Goal: Obtain resource: Download file/media

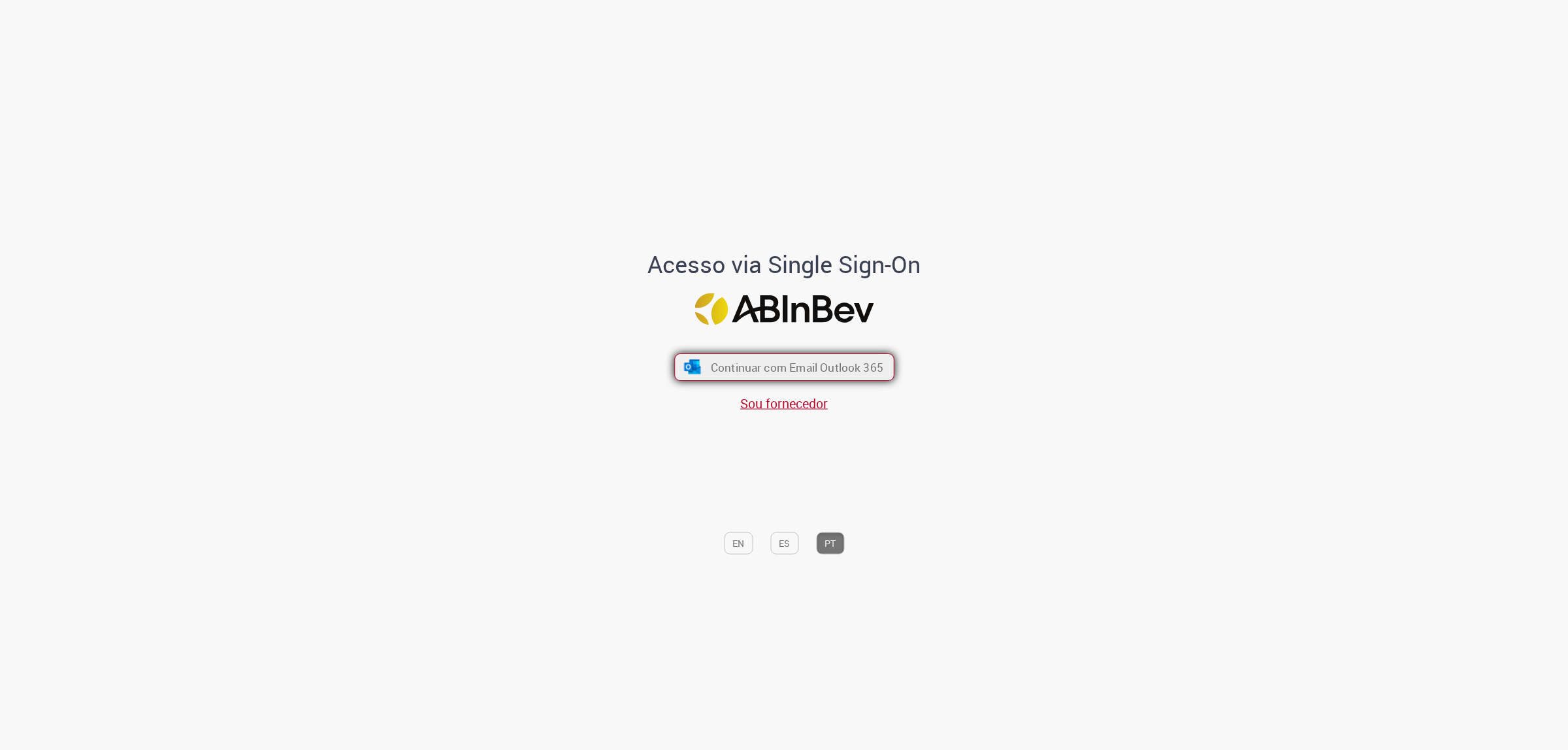
click at [839, 373] on span "Continuar com Email Outlook 365" at bounding box center [796, 367] width 172 height 15
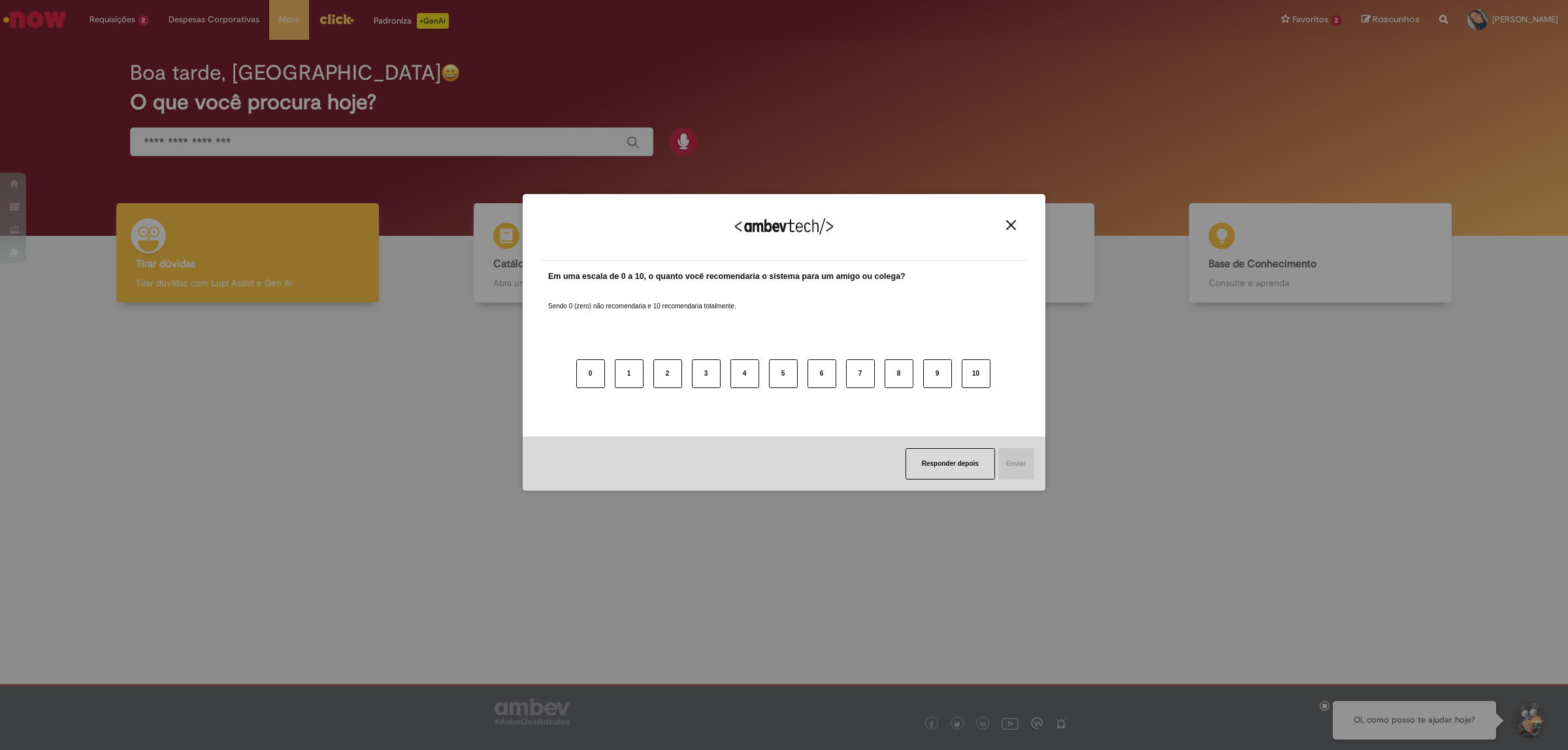
click at [1004, 217] on div "Agradecemos seu feedback!" at bounding box center [784, 235] width 491 height 51
click at [1013, 223] on img "Close" at bounding box center [1011, 225] width 10 height 10
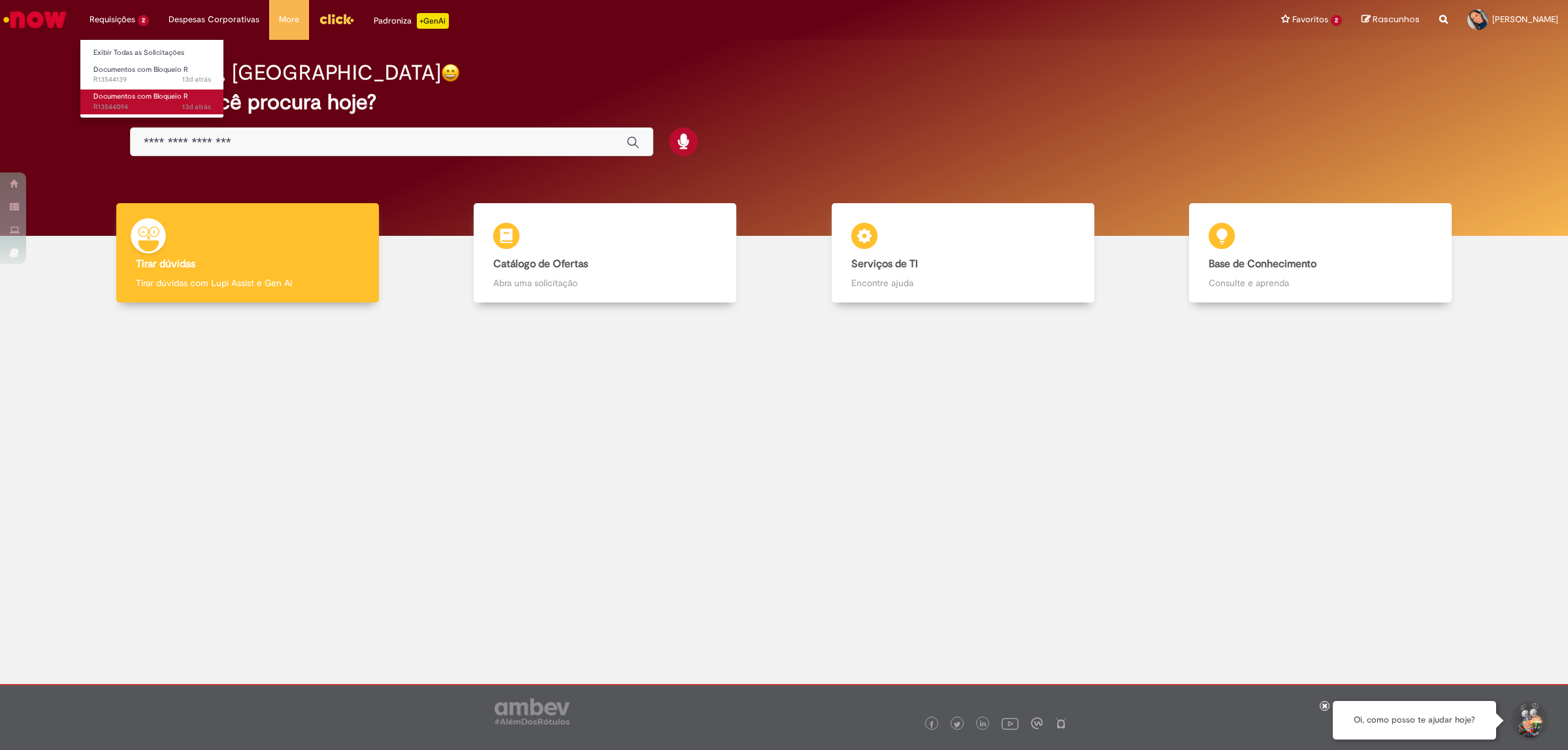
click at [113, 96] on span "Documentos com Bloqueio R" at bounding box center [140, 96] width 95 height 10
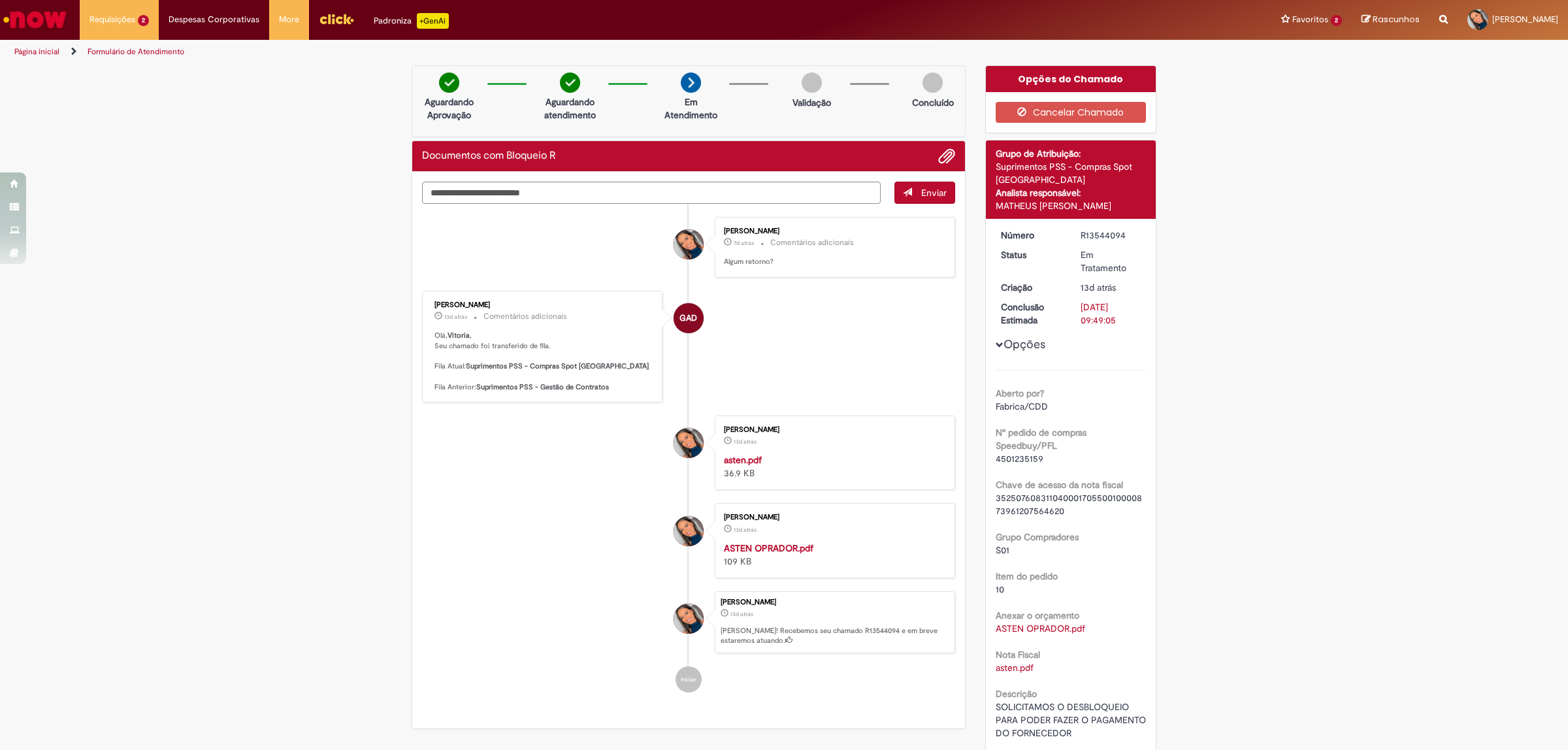
scroll to position [125, 0]
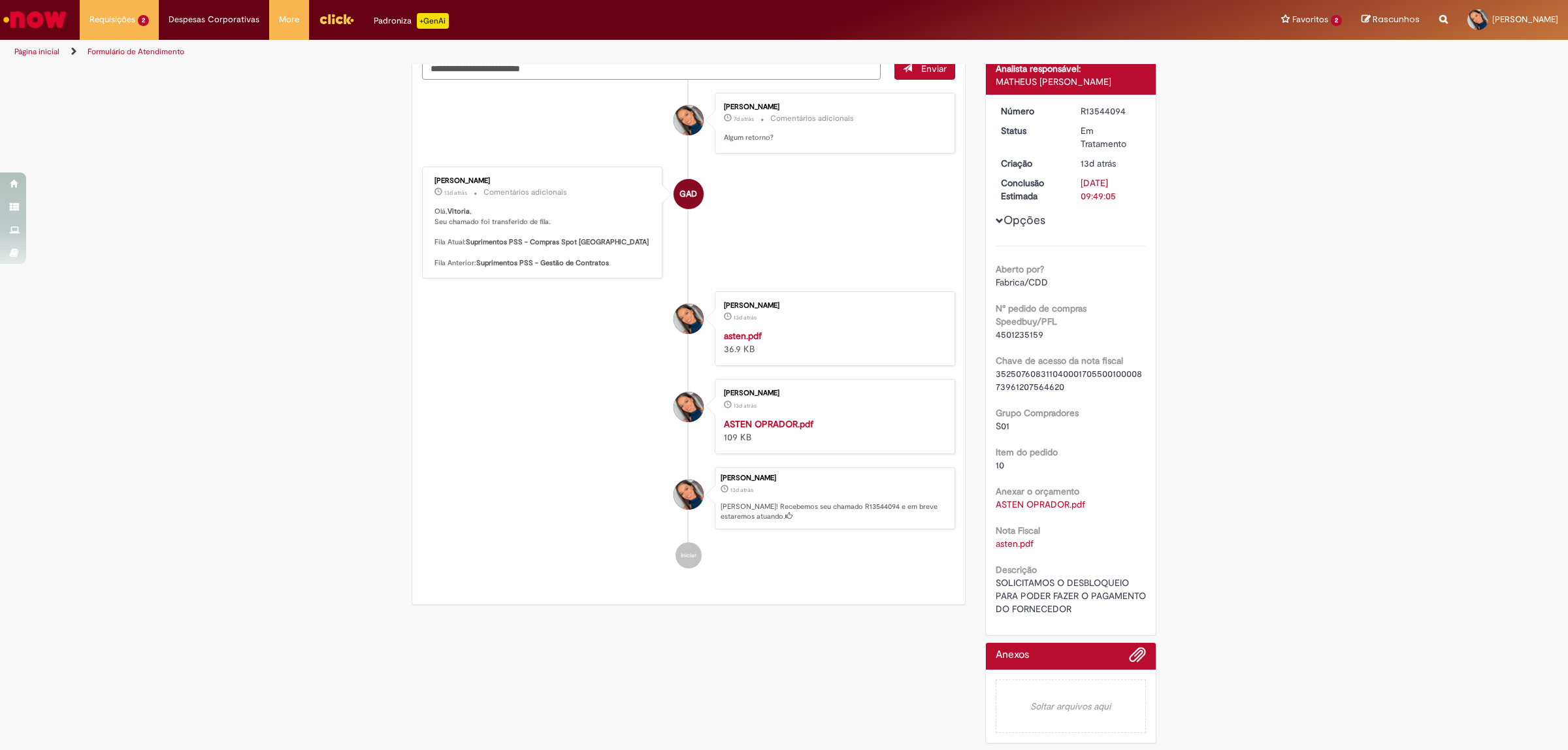
click at [1032, 504] on link "ASTEN OPRADOR.pdf" at bounding box center [1040, 505] width 90 height 12
click at [1017, 337] on span "4501235159" at bounding box center [1019, 334] width 48 height 12
click at [1010, 541] on link "asten.pdf" at bounding box center [1014, 544] width 38 height 12
click at [115, 68] on span "Documentos com Bloqueio R" at bounding box center [140, 69] width 95 height 10
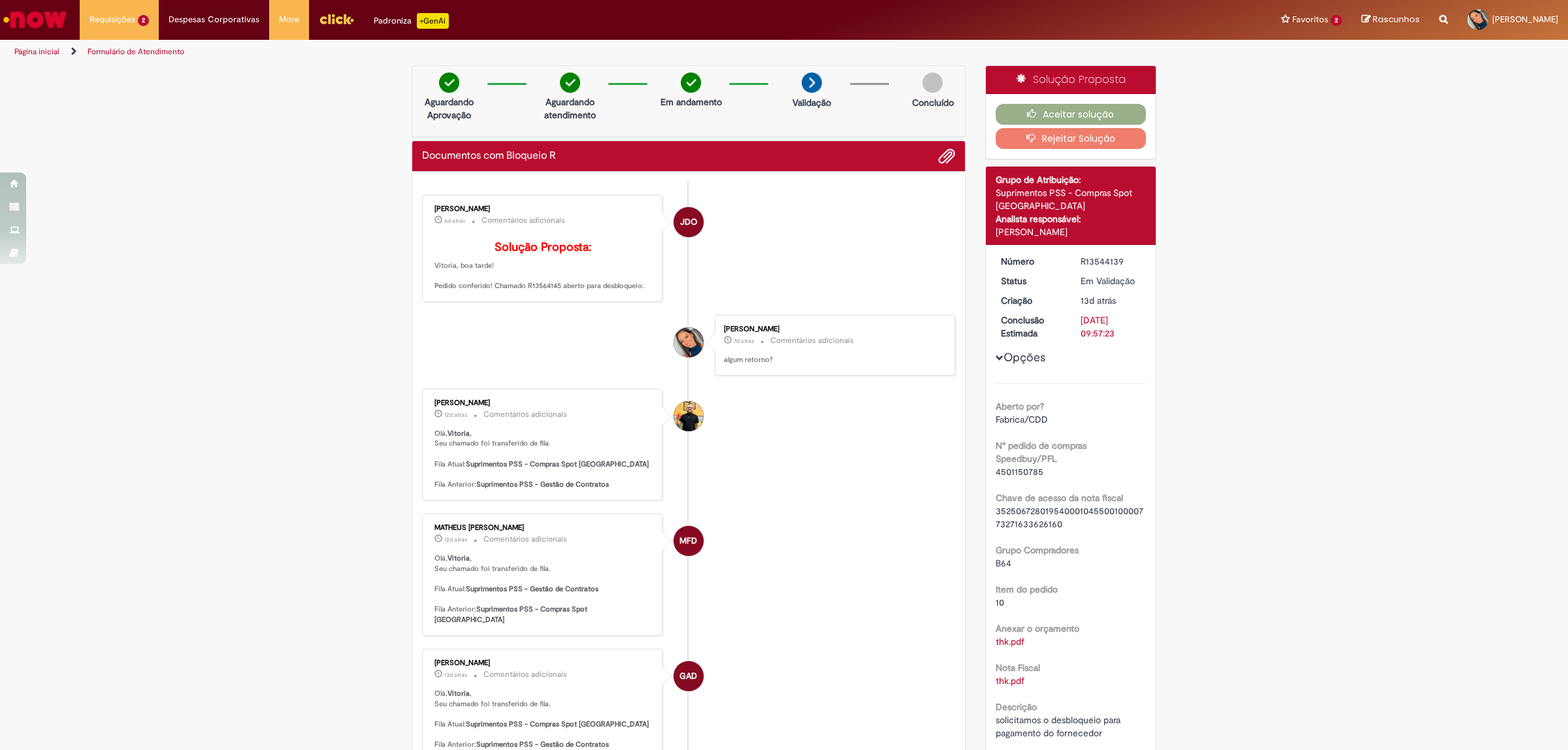
scroll to position [82, 0]
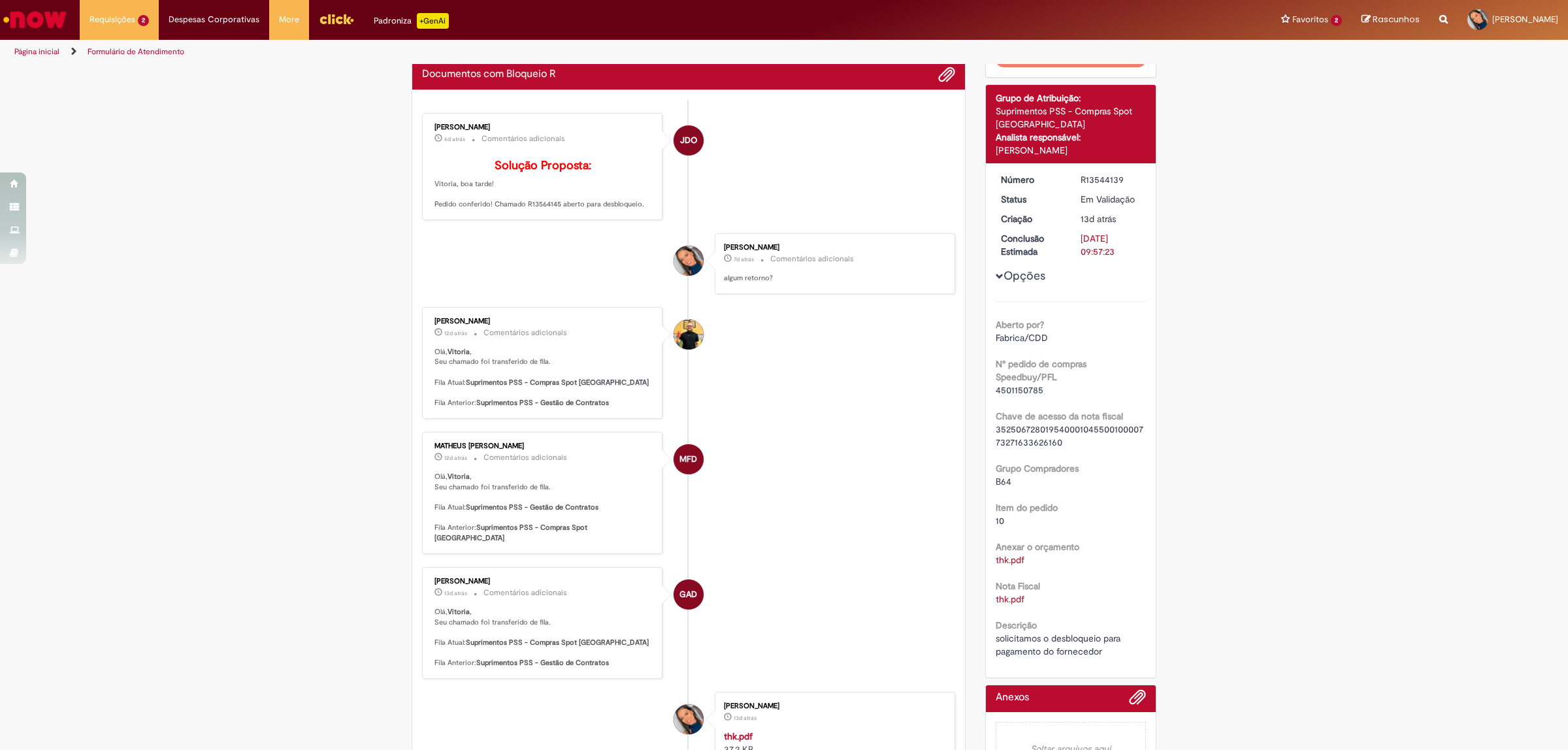
click at [1012, 598] on link "thk.pdf" at bounding box center [1010, 599] width 29 height 12
